Goal: Check status: Check status

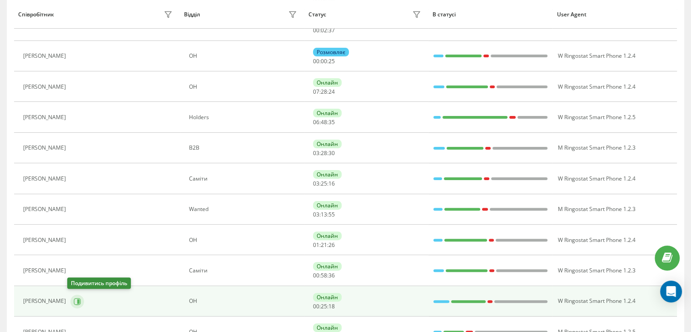
click at [77, 300] on icon at bounding box center [78, 301] width 2 height 5
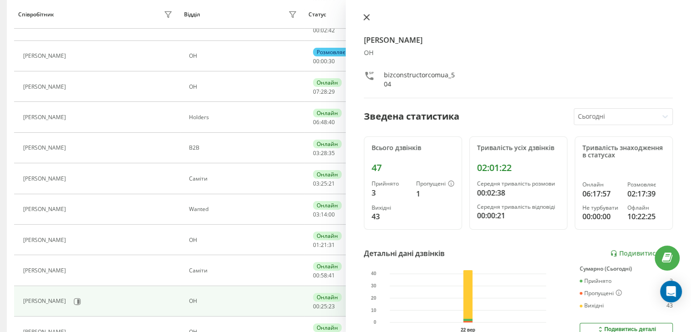
click at [369, 15] on button at bounding box center [367, 18] width 12 height 9
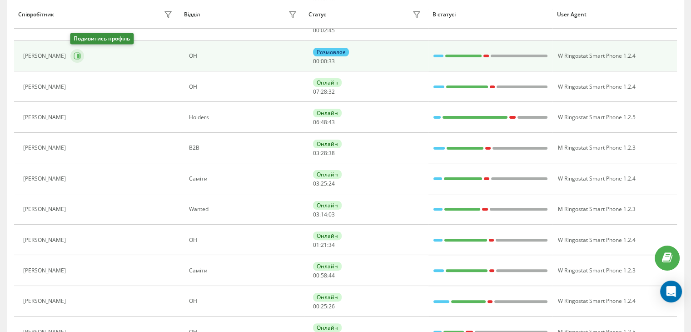
click at [78, 55] on icon at bounding box center [78, 56] width 2 height 5
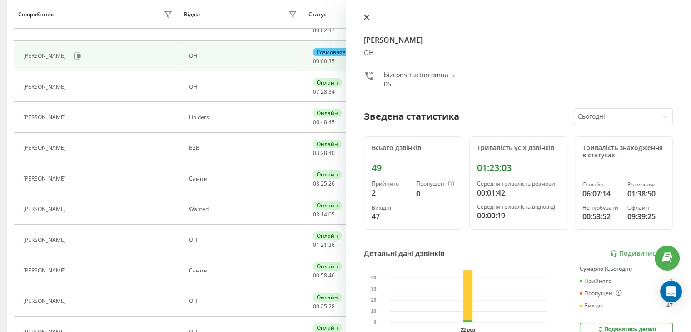
click at [364, 15] on icon at bounding box center [367, 17] width 6 height 6
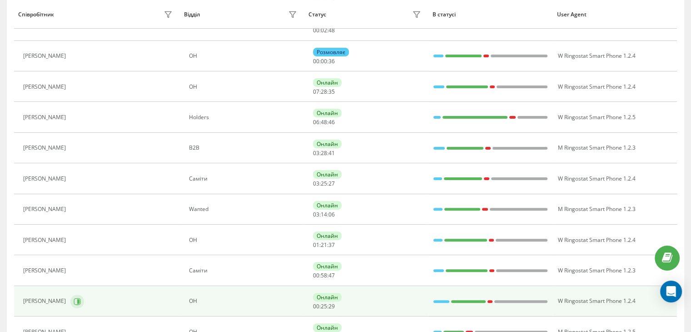
click at [74, 300] on icon at bounding box center [77, 301] width 7 height 7
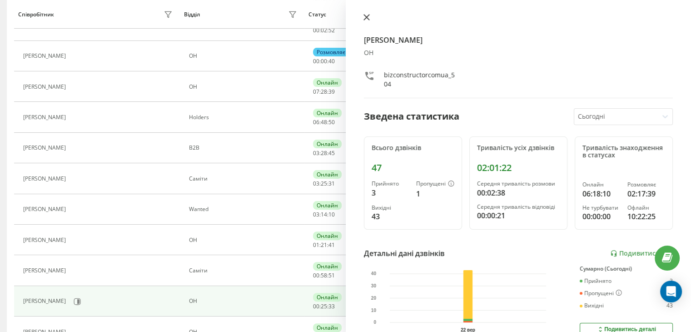
click at [364, 20] on icon at bounding box center [366, 17] width 5 height 5
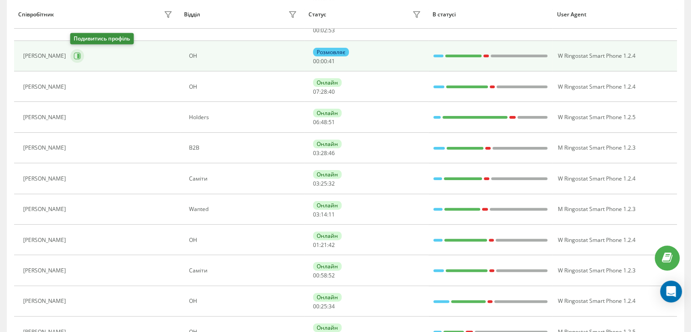
click at [78, 53] on icon at bounding box center [77, 56] width 7 height 7
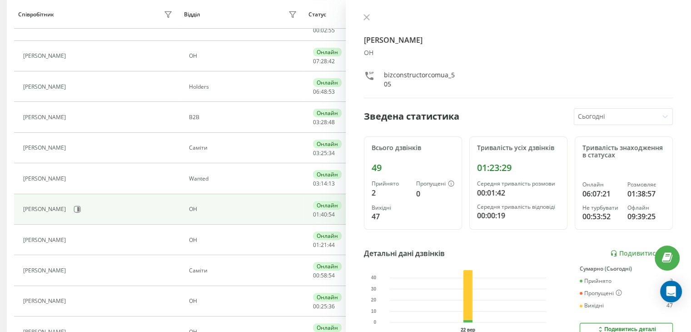
click at [368, 13] on div "[PERSON_NAME] ОН bizconstructorcomua_505 Зведена статистика Сьогодні Всього дзв…" at bounding box center [519, 166] width 346 height 332
click at [368, 17] on icon at bounding box center [367, 17] width 6 height 6
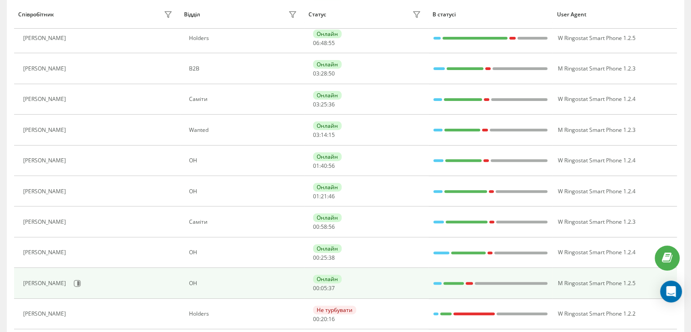
scroll to position [226, 0]
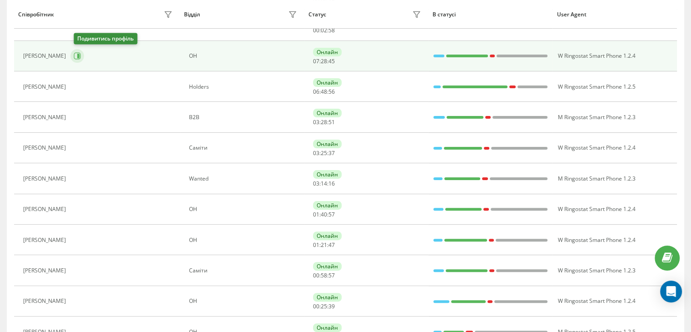
click at [80, 52] on div "[PERSON_NAME]" at bounding box center [99, 55] width 152 height 15
click at [80, 53] on icon at bounding box center [77, 56] width 7 height 7
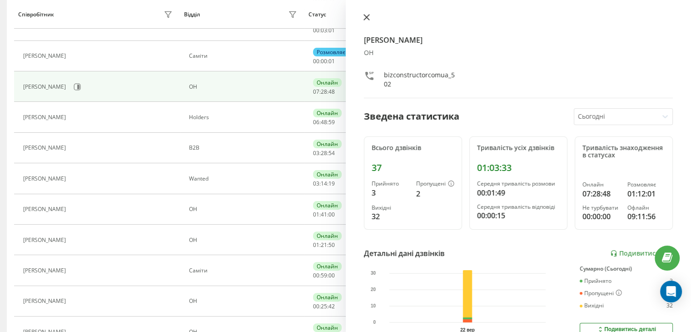
click at [369, 15] on icon at bounding box center [367, 17] width 6 height 6
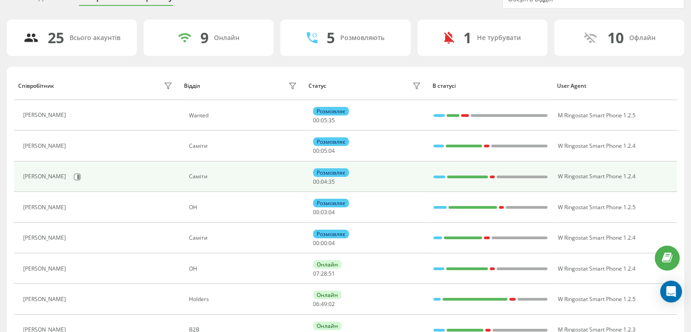
scroll to position [90, 0]
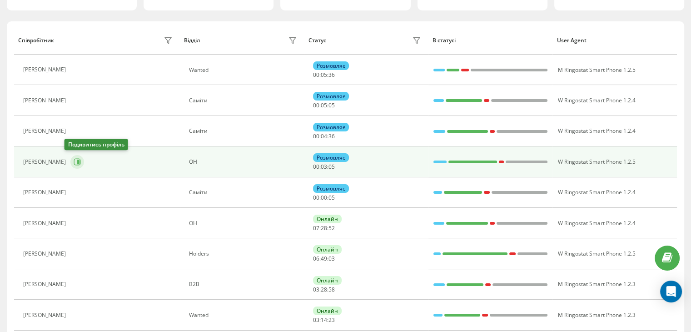
click at [74, 159] on icon at bounding box center [77, 161] width 7 height 7
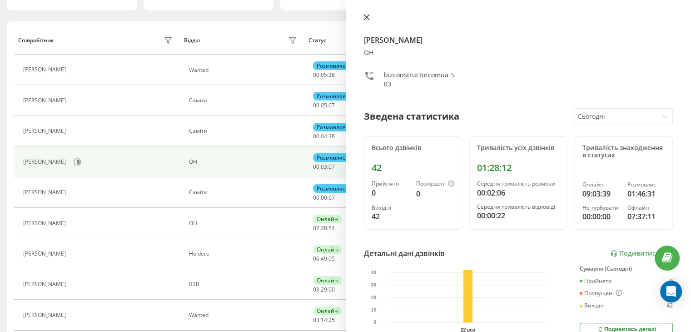
click at [369, 19] on button at bounding box center [367, 18] width 12 height 9
